Goal: Task Accomplishment & Management: Manage account settings

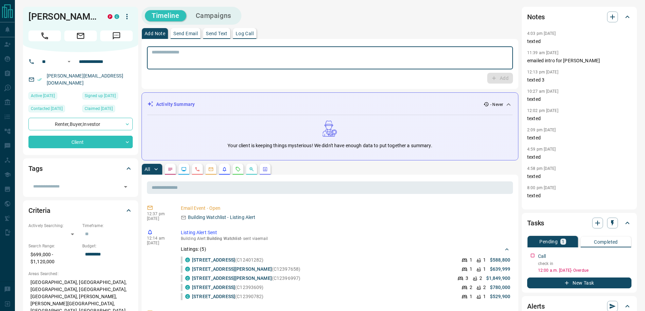
click at [206, 64] on textarea at bounding box center [330, 57] width 357 height 17
type textarea "**********"
click at [628, 258] on button "button" at bounding box center [627, 254] width 9 height 9
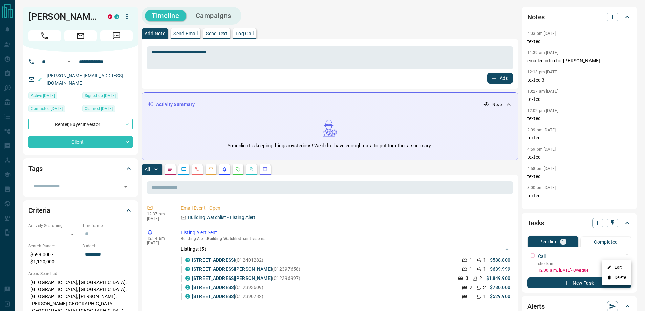
click at [621, 267] on li "Edit" at bounding box center [617, 268] width 30 height 10
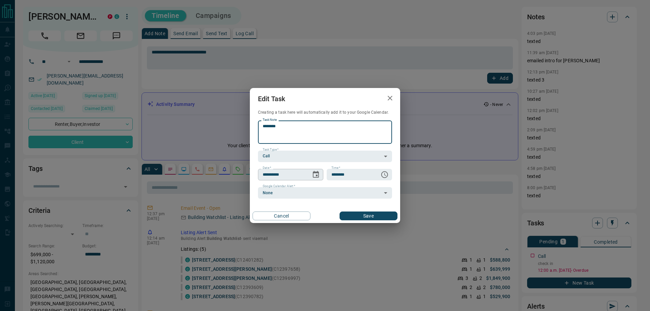
click at [316, 174] on icon "Choose date, selected date is Sep 15, 2025" at bounding box center [316, 175] width 8 height 8
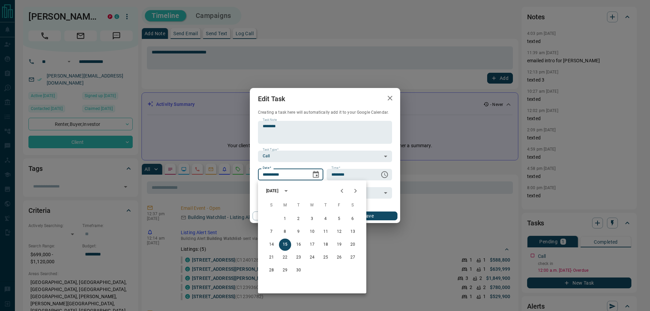
click at [357, 192] on icon "Next month" at bounding box center [356, 191] width 8 height 8
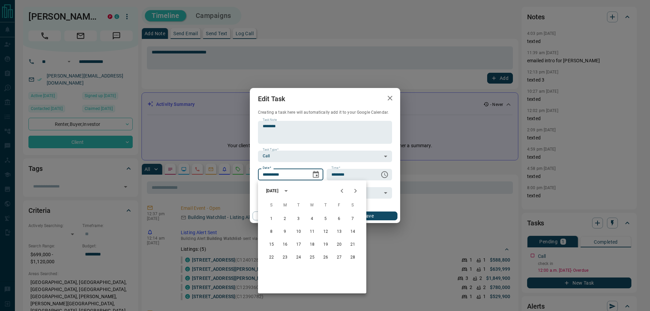
click at [357, 192] on icon "Next month" at bounding box center [356, 191] width 8 height 8
click at [285, 222] on button "2" at bounding box center [285, 219] width 12 height 12
type input "**********"
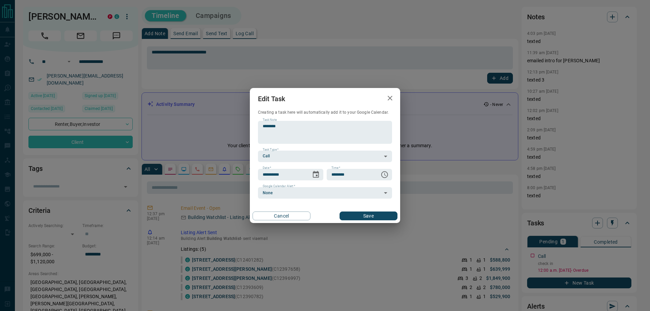
click at [370, 214] on button "Save" at bounding box center [369, 216] width 58 height 9
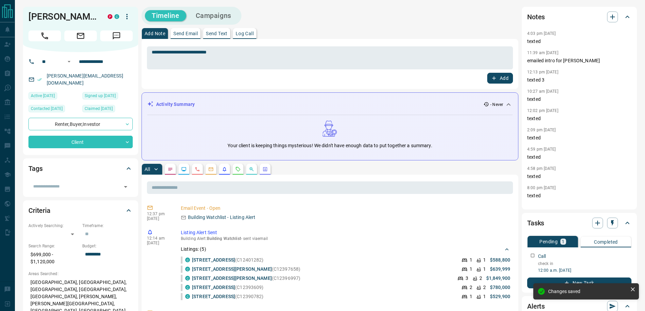
click at [507, 77] on button "Add" at bounding box center [501, 78] width 26 height 11
